Goal: Communication & Community: Answer question/provide support

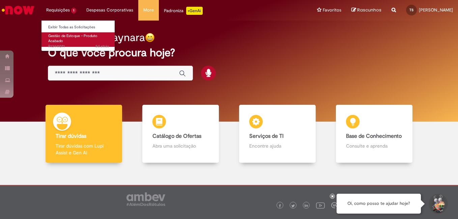
click at [73, 41] on link "Gestão de Estoque – Produto Acabado 5d atrás 5 dias atrás R13441071" at bounding box center [78, 39] width 74 height 15
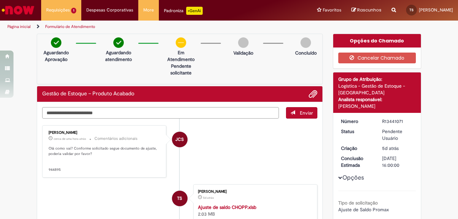
click at [132, 111] on textarea "Digite sua mensagem aqui..." at bounding box center [160, 112] width 237 height 11
type textarea "*"
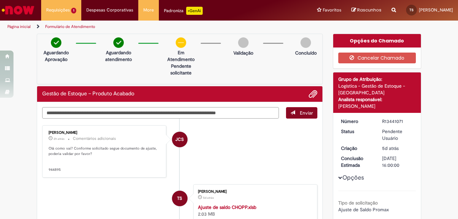
type textarea "**********"
click at [300, 112] on span "Enviar" at bounding box center [306, 113] width 13 height 6
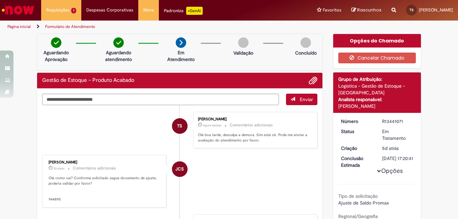
click at [21, 14] on img "Ir para a Homepage" at bounding box center [18, 9] width 35 height 13
